Goal: Task Accomplishment & Management: Manage account settings

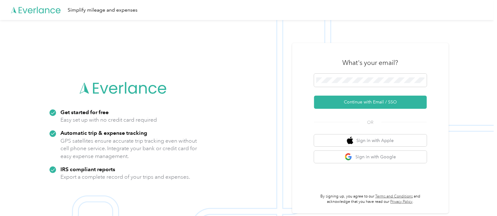
click at [295, 50] on div "What's your email? Continue with Email / SSO OR Sign in with Apple Sign in with…" at bounding box center [370, 128] width 157 height 170
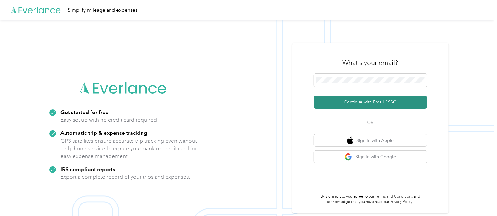
click at [338, 97] on button "Continue with Email / SSO" at bounding box center [370, 102] width 113 height 13
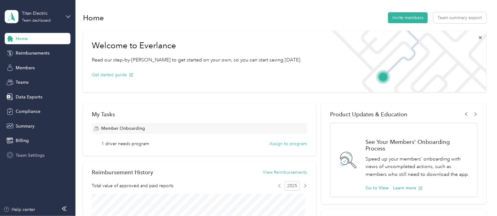
click at [26, 154] on span "Team Settings" at bounding box center [30, 155] width 29 height 7
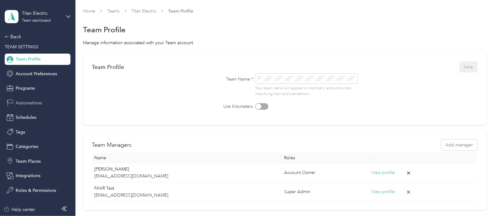
click at [28, 101] on span "Automations" at bounding box center [29, 103] width 26 height 7
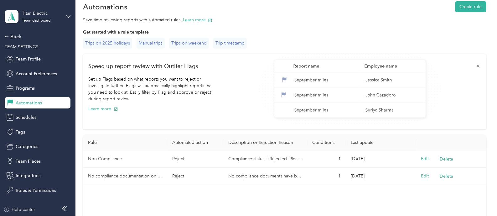
scroll to position [39, 0]
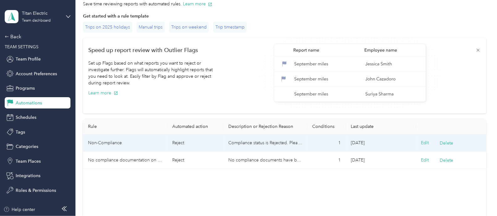
click at [134, 141] on td "Non-Compliance" at bounding box center [125, 142] width 84 height 17
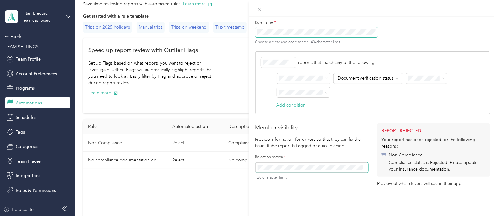
scroll to position [117, 0]
